Goal: Transaction & Acquisition: Subscribe to service/newsletter

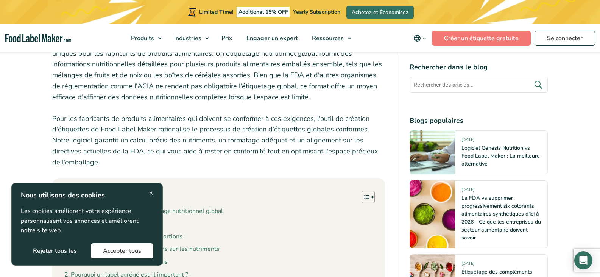
scroll to position [379, 0]
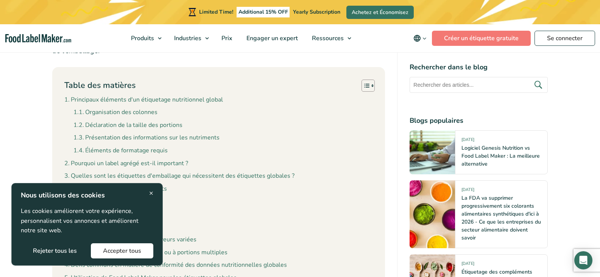
click at [116, 254] on button "Accepter tous" at bounding box center [122, 250] width 62 height 15
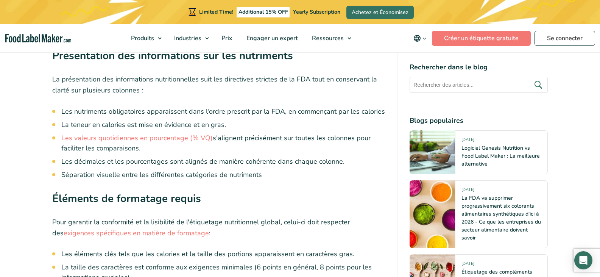
scroll to position [1363, 0]
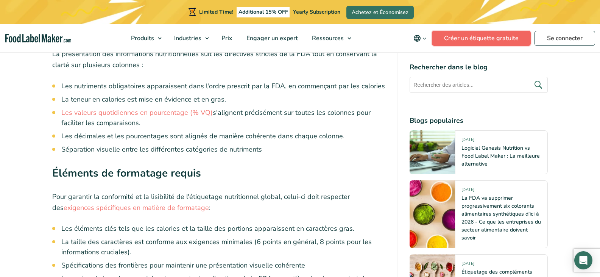
click at [447, 41] on link "Créer un étiquette gratuite" at bounding box center [481, 38] width 99 height 15
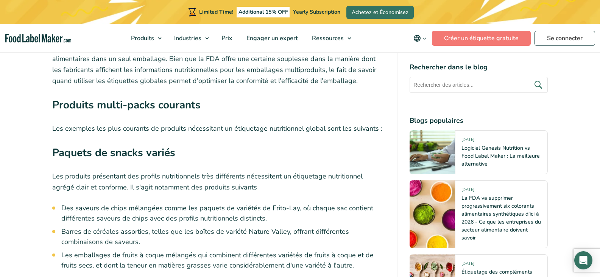
scroll to position [2423, 0]
